Goal: Communication & Community: Answer question/provide support

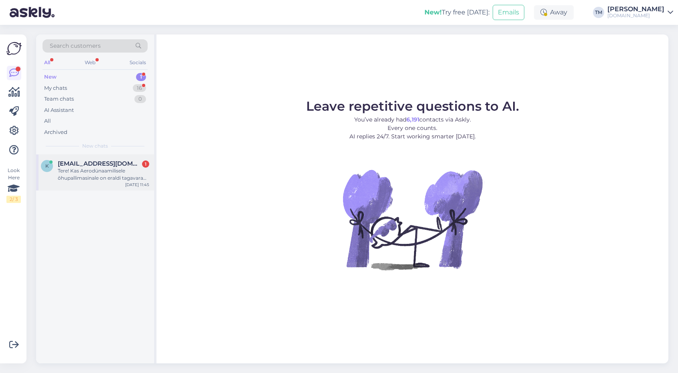
click at [105, 161] on span "[EMAIL_ADDRESS][DOMAIN_NAME]" at bounding box center [99, 163] width 83 height 7
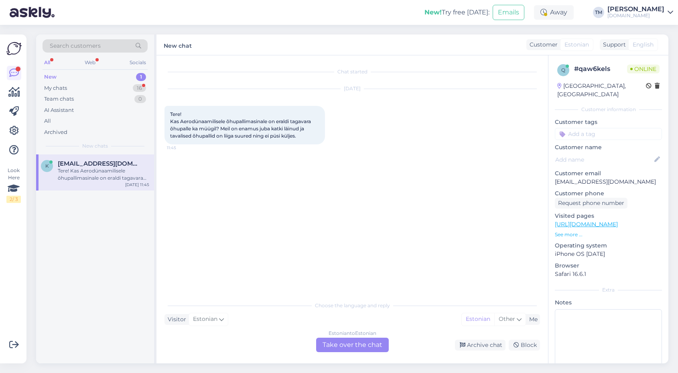
click at [355, 345] on div "Estonian to Estonian Take over the chat" at bounding box center [352, 345] width 73 height 14
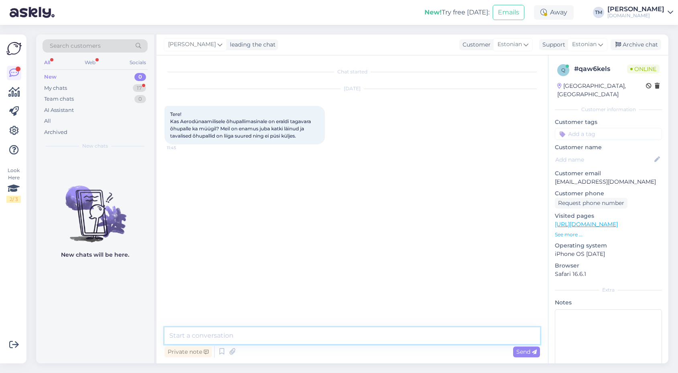
click at [346, 335] on textarea at bounding box center [351, 335] width 375 height 17
click at [355, 347] on div "Private note Send" at bounding box center [351, 351] width 375 height 15
drag, startPoint x: 355, startPoint y: 347, endPoint x: 337, endPoint y: 346, distance: 18.9
click at [351, 345] on div "Private note Send" at bounding box center [351, 351] width 375 height 15
click at [272, 333] on textarea at bounding box center [351, 335] width 375 height 17
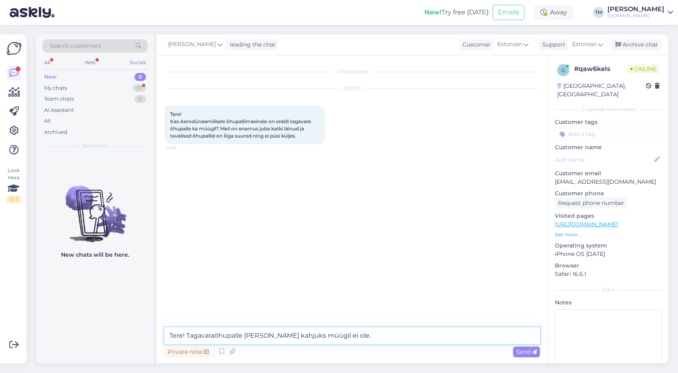
click at [269, 333] on textarea "Tere! Tagavaraõhupalle [PERSON_NAME] kahjuks müügil ei ole." at bounding box center [351, 335] width 375 height 17
click at [246, 337] on textarea "Tere! Tagavaraõhupalle [PERSON_NAME] kahjuks müügil ei ole." at bounding box center [351, 335] width 375 height 17
click at [381, 335] on textarea "Tere! Tagavaraõhupalle tootjal eraldi kahjuks müügil ei ole." at bounding box center [351, 335] width 375 height 17
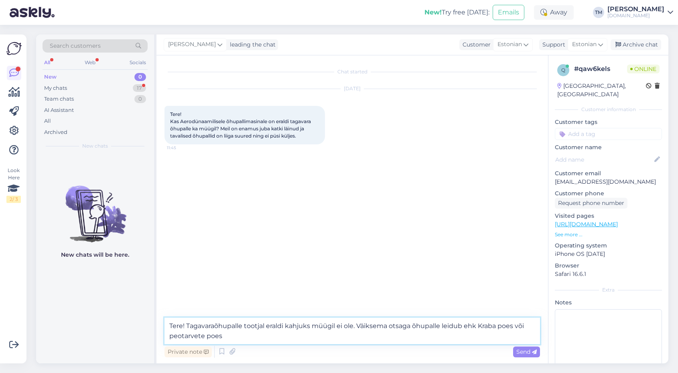
type textarea "Tere! Tagavaraõhupalle tootjal eraldi kahjuks müügil ei ole. Väiksema otsaga õh…"
